Goal: Task Accomplishment & Management: Use online tool/utility

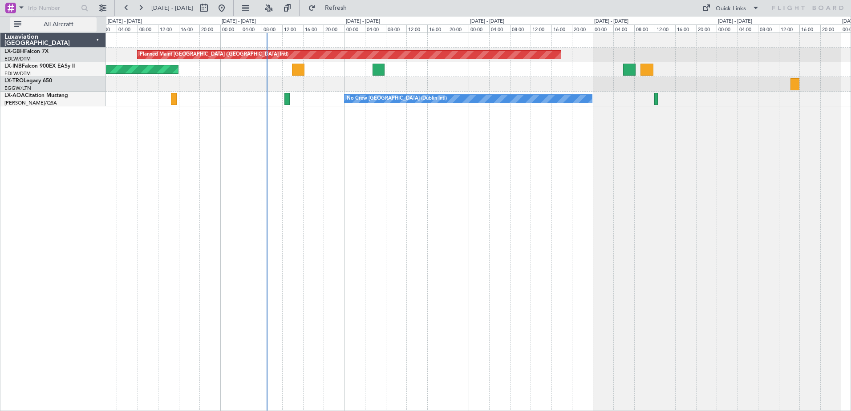
click at [42, 23] on span "All Aircraft" at bounding box center [58, 24] width 71 height 6
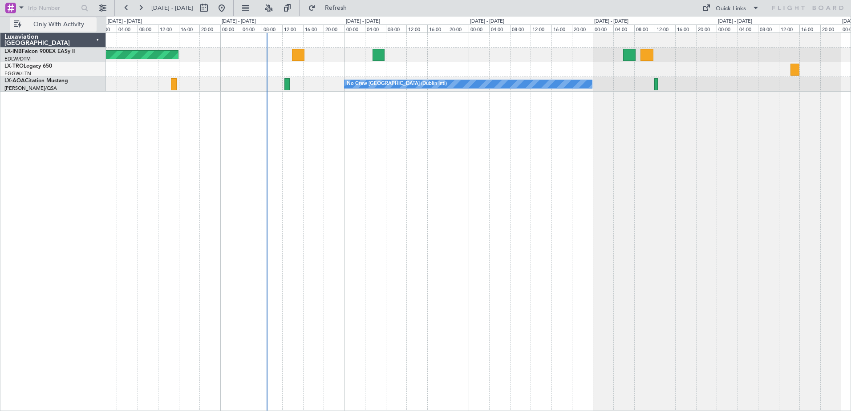
click at [42, 23] on span "Only With Activity" at bounding box center [58, 24] width 71 height 6
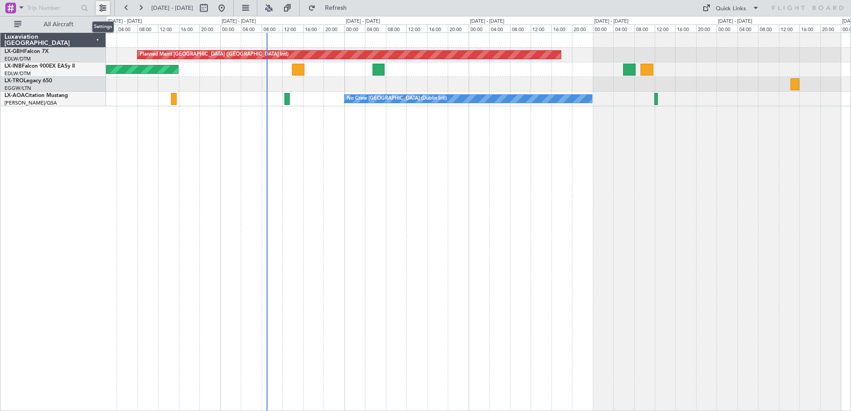
click at [105, 11] on button at bounding box center [103, 8] width 14 height 14
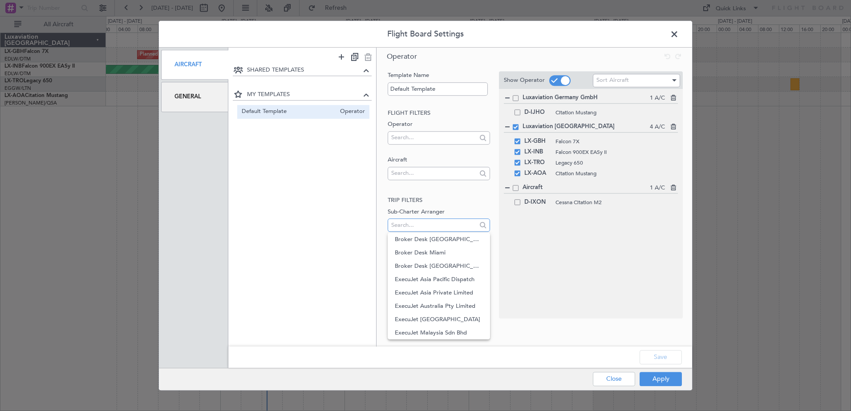
click at [427, 224] on input "text" at bounding box center [433, 224] width 85 height 13
click at [444, 298] on span "Luxaviation Germany GmbH" at bounding box center [439, 297] width 88 height 13
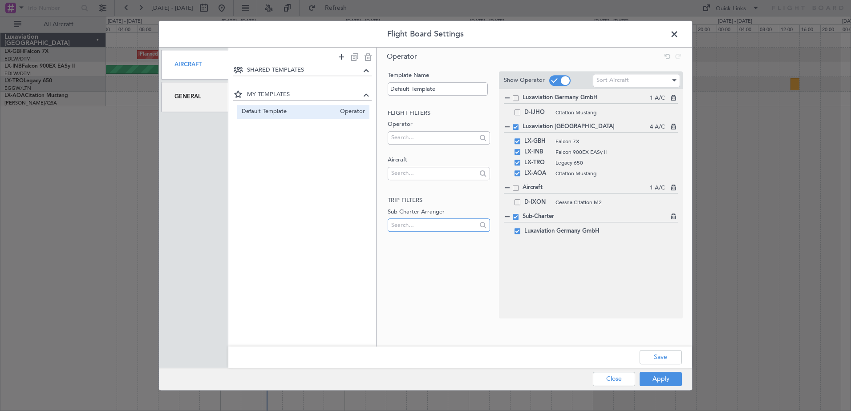
click at [434, 228] on input "text" at bounding box center [433, 224] width 85 height 13
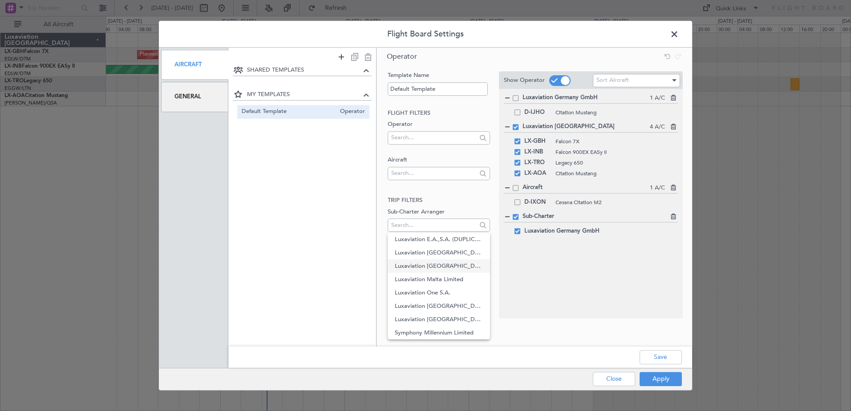
click at [453, 261] on span "Luxaviation [GEOGRAPHIC_DATA]" at bounding box center [439, 265] width 88 height 13
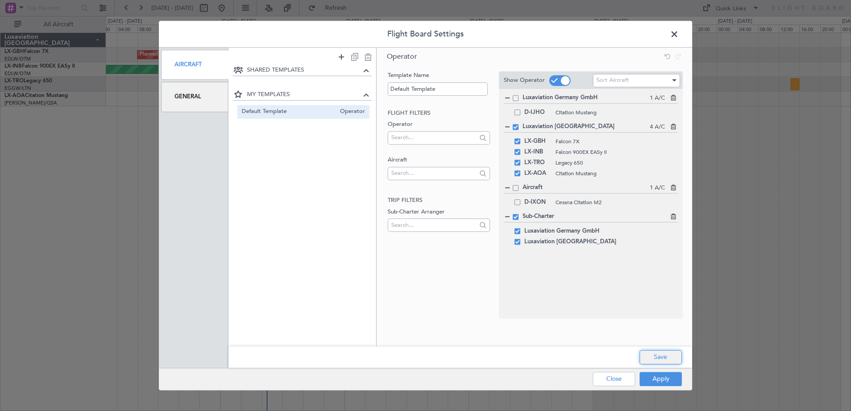
click at [659, 353] on button "Save" at bounding box center [660, 357] width 42 height 14
click at [662, 380] on button "Apply" at bounding box center [660, 379] width 42 height 14
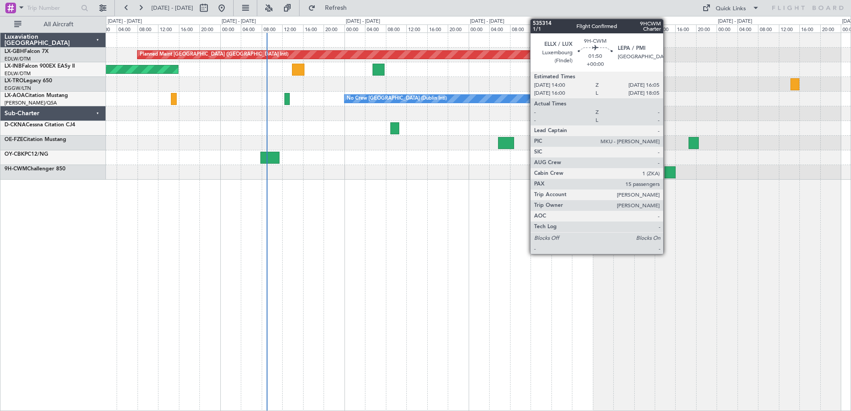
click at [667, 172] on div at bounding box center [669, 172] width 11 height 12
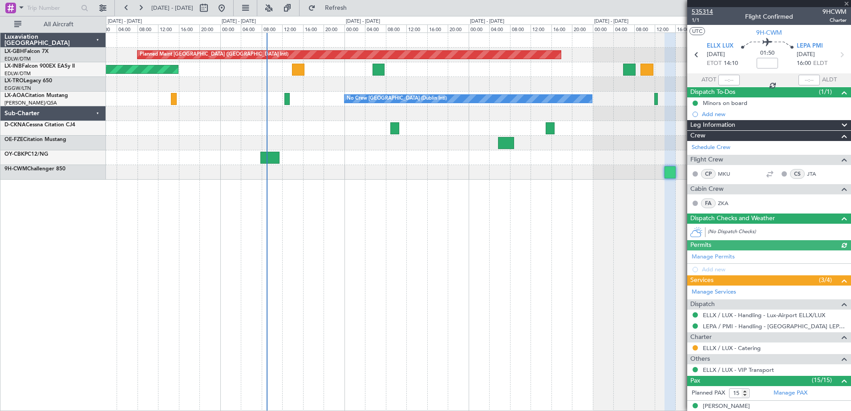
click at [703, 10] on span "535314" at bounding box center [701, 11] width 21 height 9
click at [846, 2] on span at bounding box center [846, 4] width 9 height 8
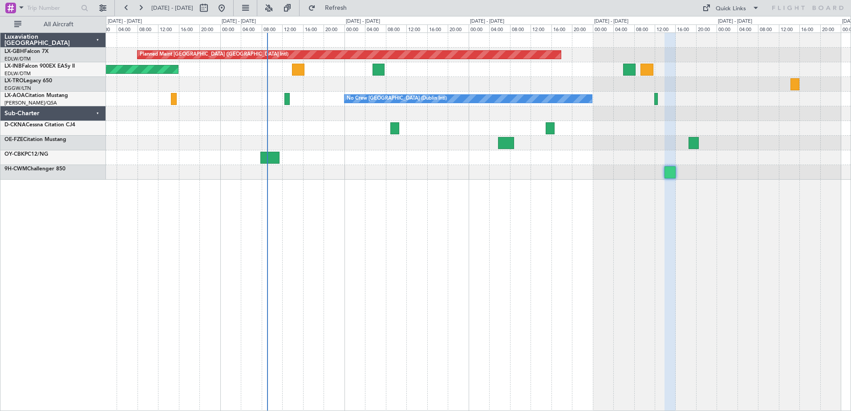
type input "0"
click at [100, 9] on button at bounding box center [103, 8] width 14 height 14
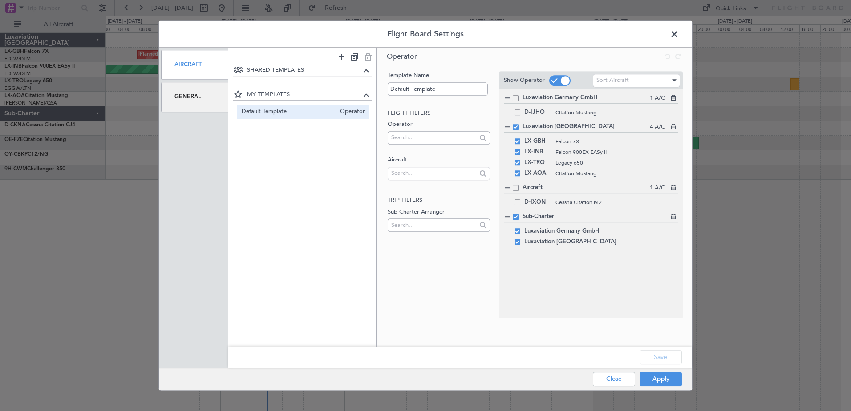
click at [679, 34] on span at bounding box center [679, 37] width 0 height 18
